Goal: Navigation & Orientation: Go to known website

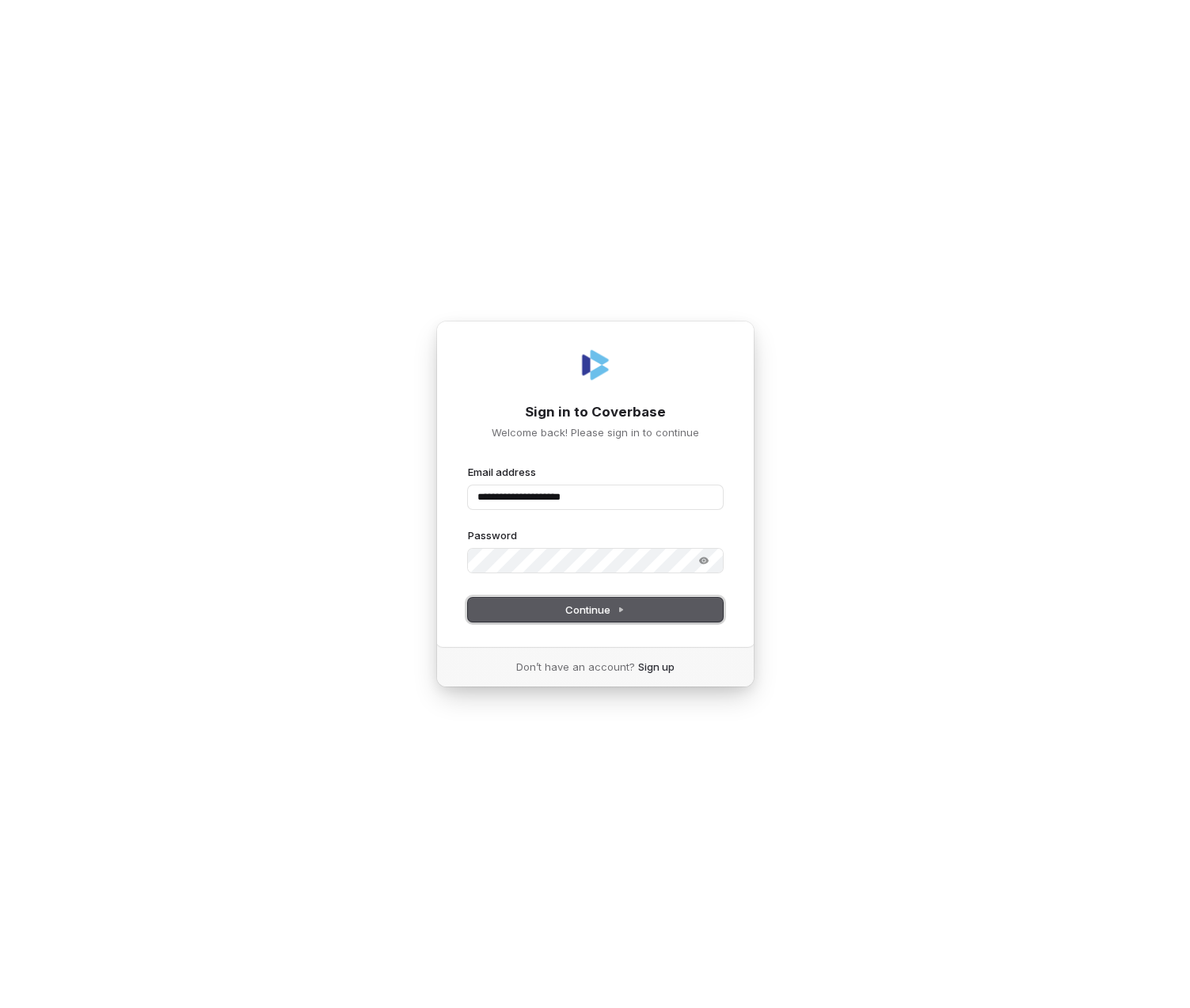
click at [601, 607] on span "Continue" at bounding box center [595, 610] width 59 height 14
type input "**********"
